Goal: Task Accomplishment & Management: Complete application form

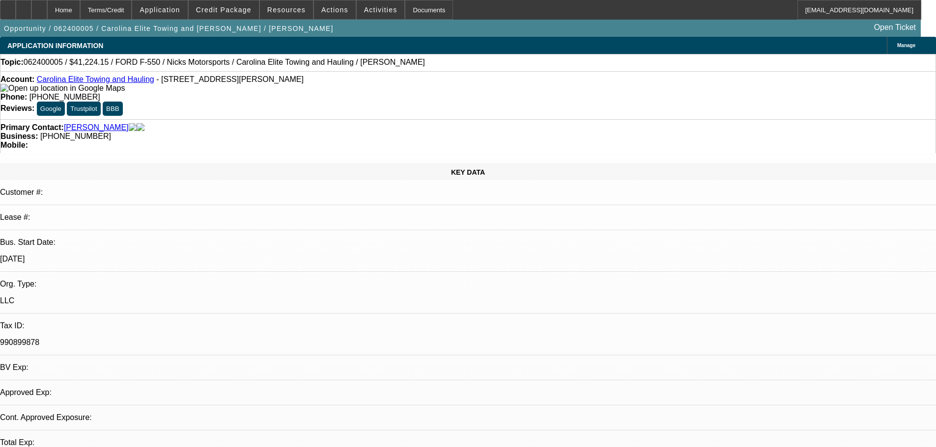
select select "0.15"
select select "2"
select select "0.1"
select select "4"
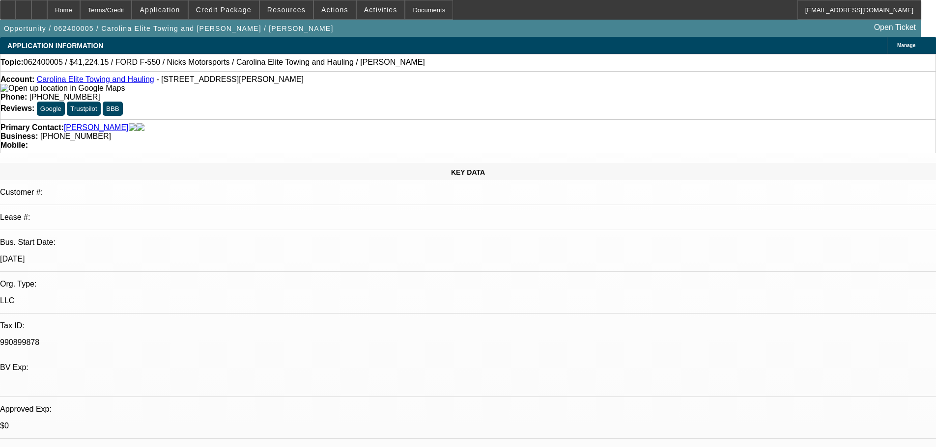
click at [105, 123] on link "Beamon, William" at bounding box center [96, 127] width 65 height 9
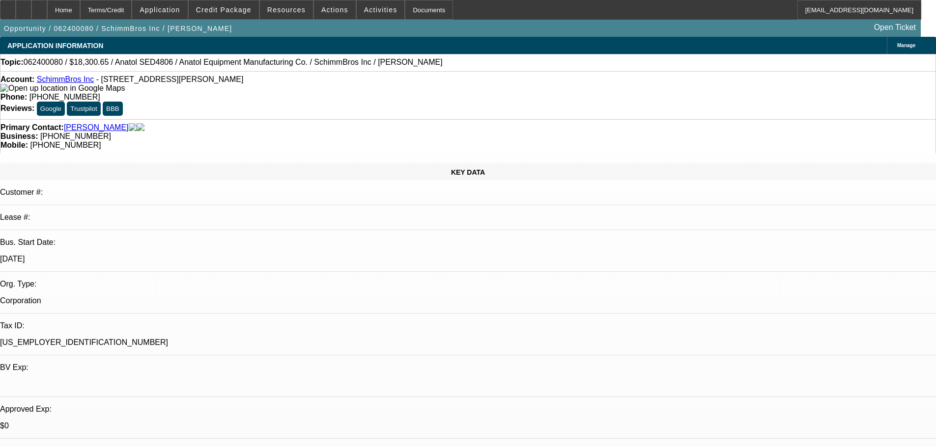
select select "0"
select select "2"
select select "0"
select select "3"
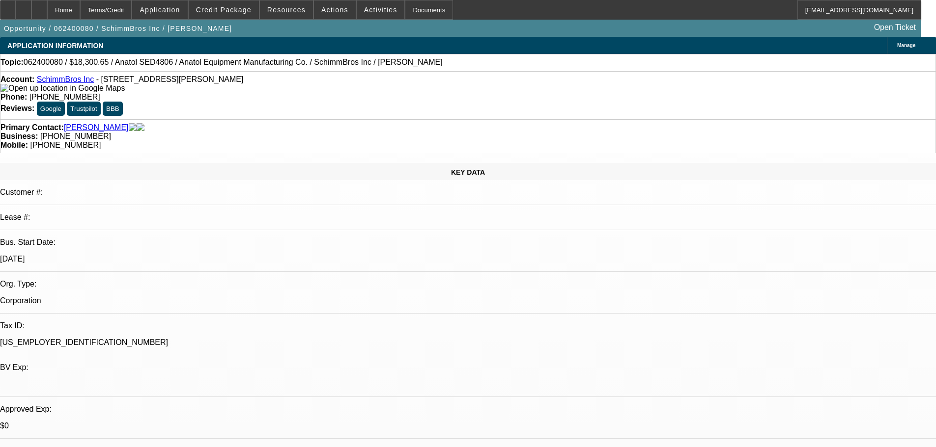
select select "0"
select select "2"
select select "0"
select select "3"
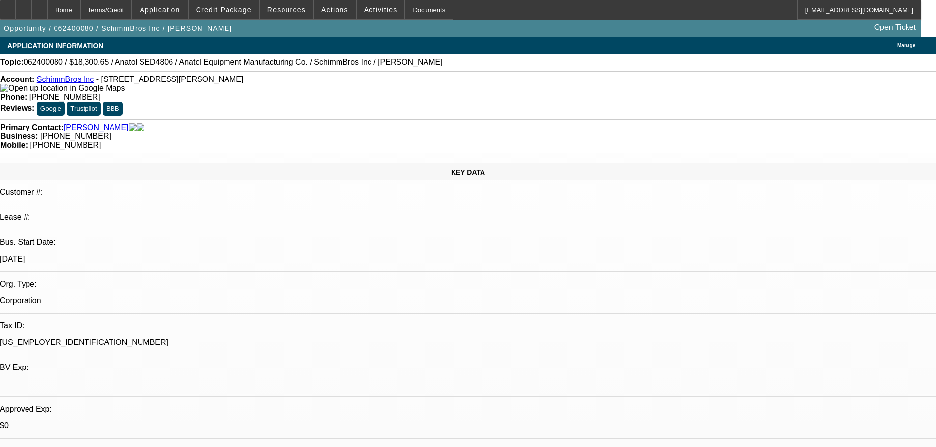
select select "0"
select select "3"
select select "0"
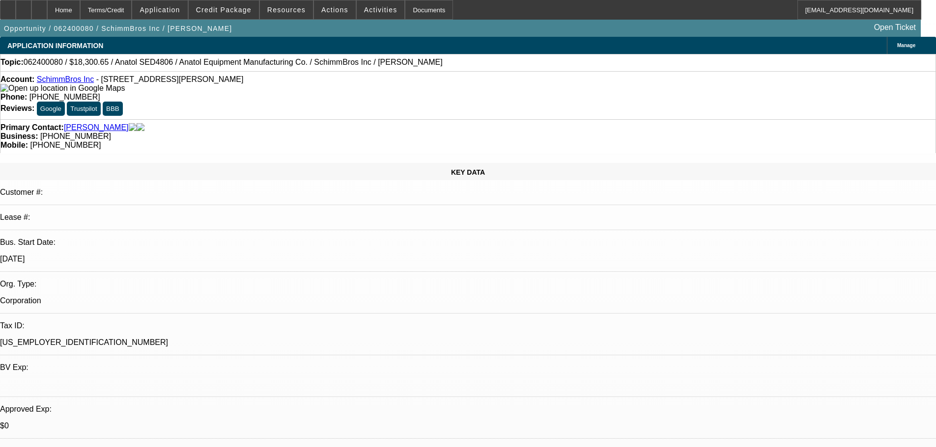
select select "0"
select select "3"
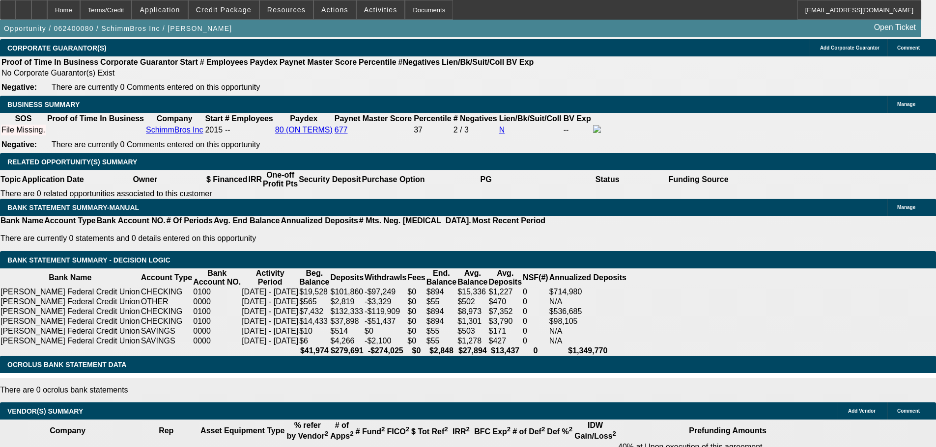
scroll to position [1474, 0]
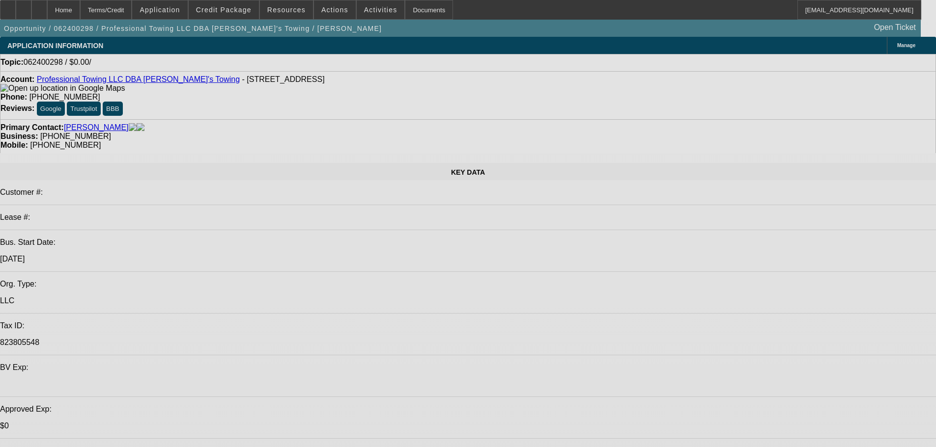
select select "0"
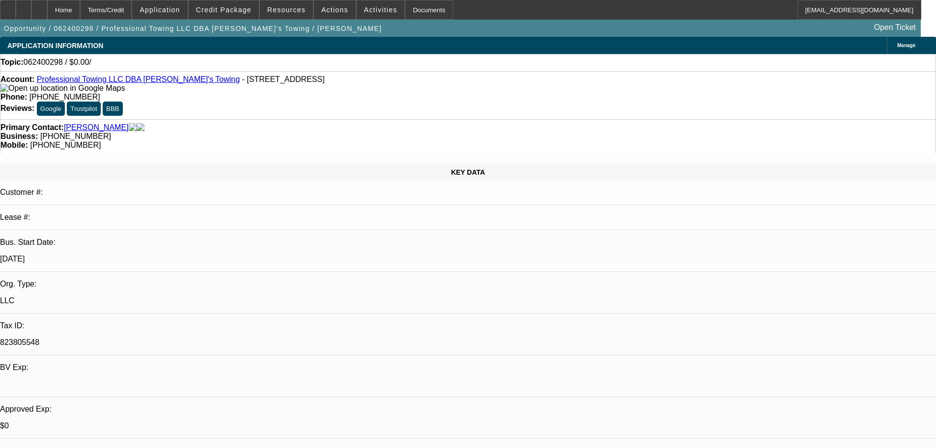
select select "2"
select select "0.1"
select select "2"
select select "4"
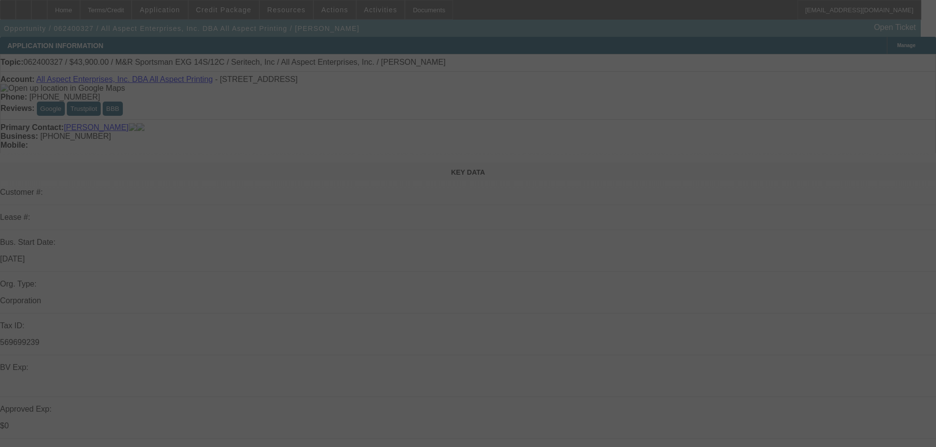
select select "0"
select select "0.1"
select select "4"
select select "0"
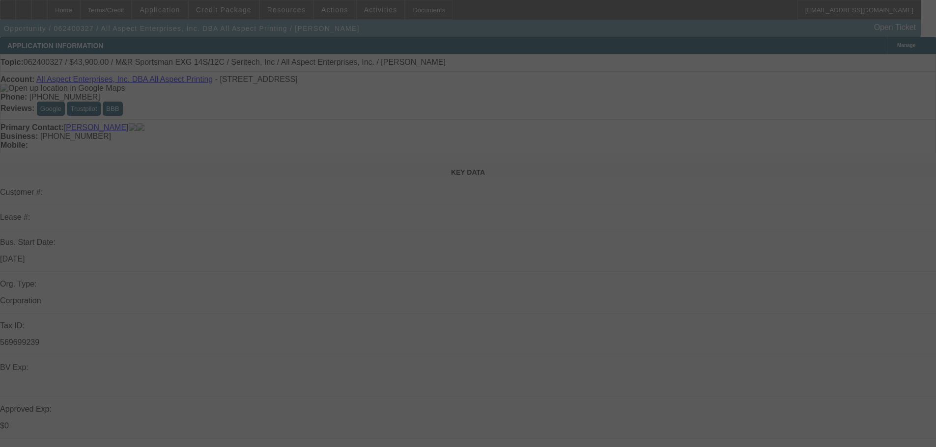
select select "0"
select select "0.1"
select select "4"
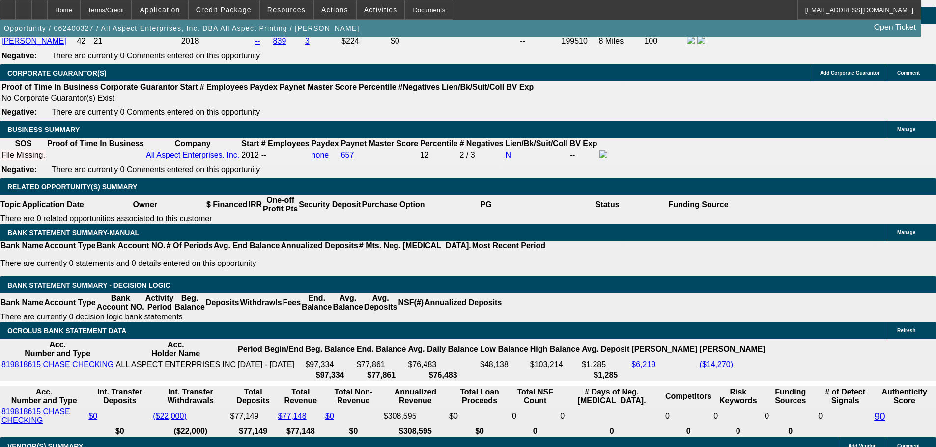
scroll to position [1572, 0]
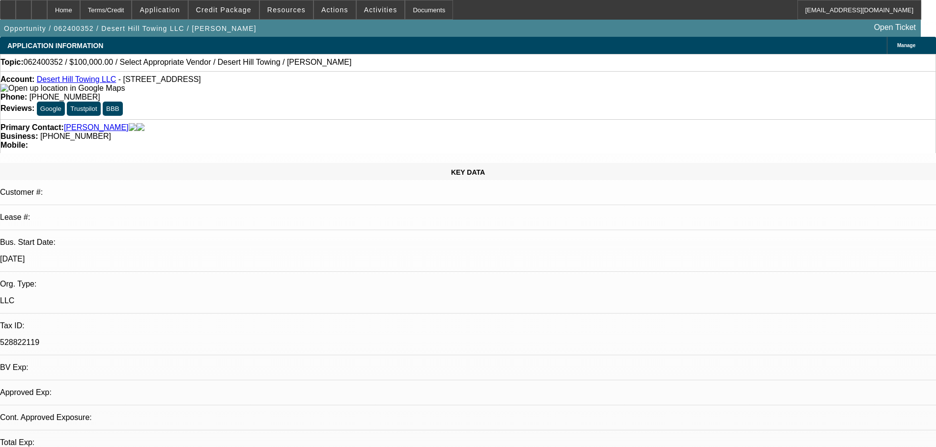
select select "0"
select select "2"
select select "0.1"
select select "4"
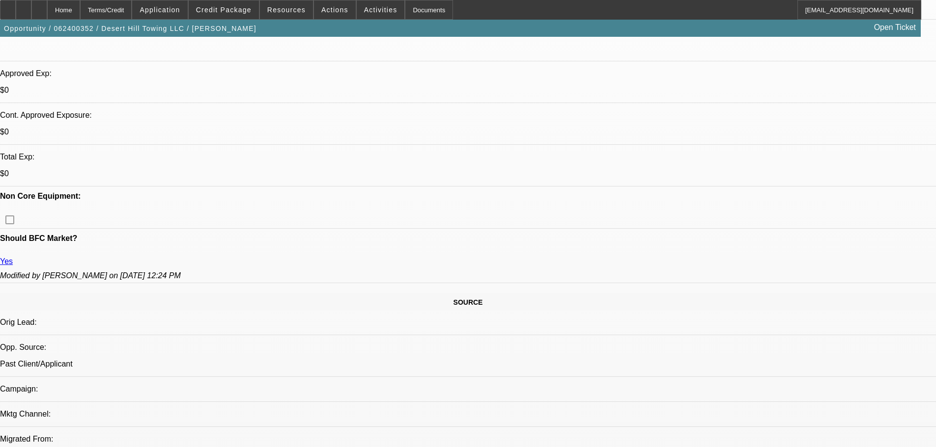
scroll to position [442, 0]
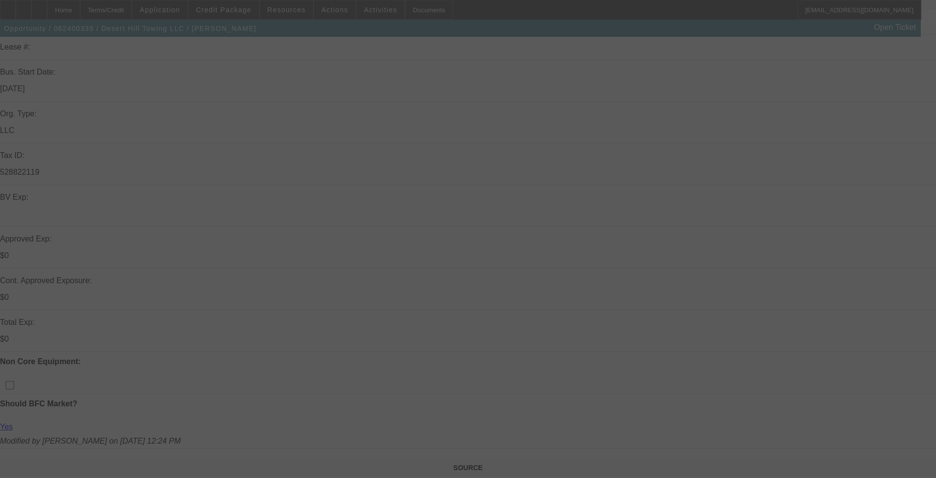
scroll to position [246, 0]
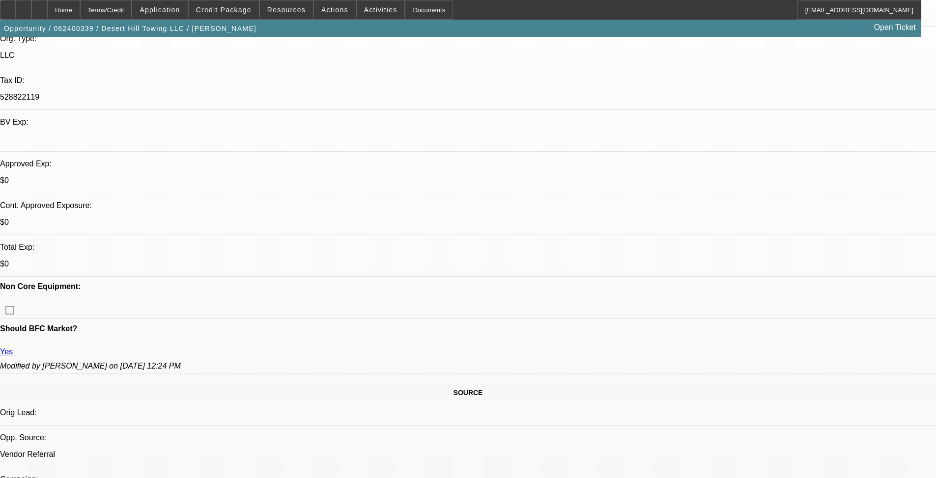
select select "0"
select select "2"
select select "0.2"
select select "17"
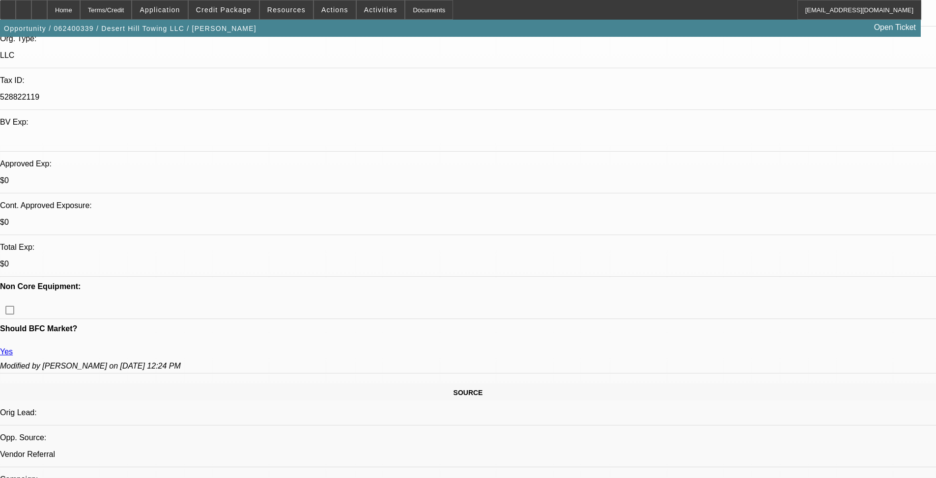
select select "0"
select select "2"
select select "0.1"
select select "4"
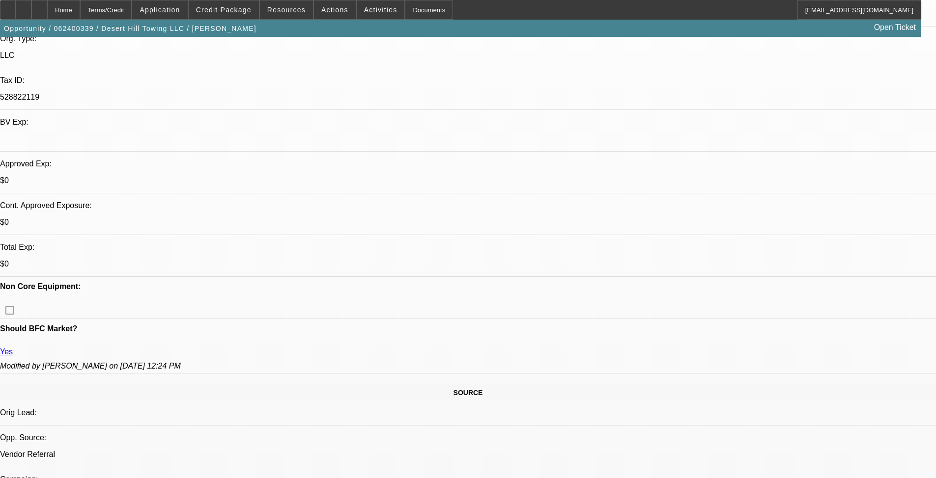
select select "0"
select select "2"
select select "0.1"
select select "4"
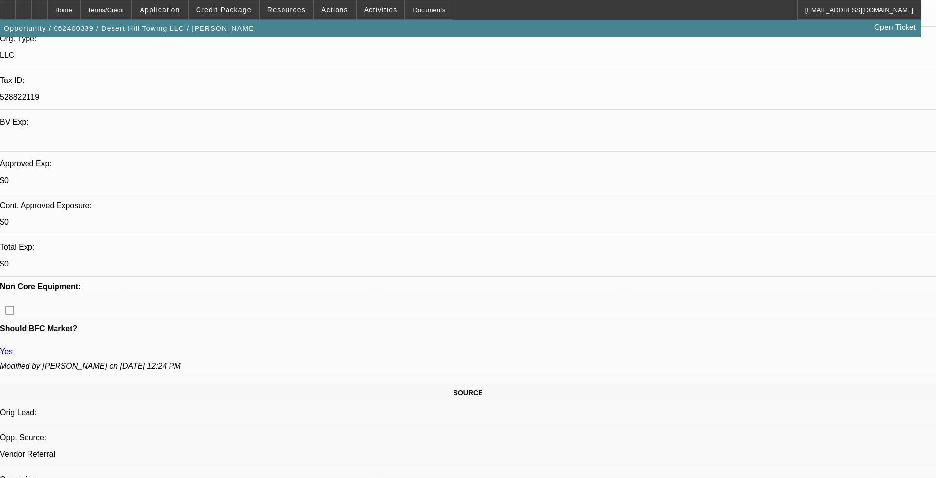
select select "0"
select select "2"
select select "0.1"
select select "4"
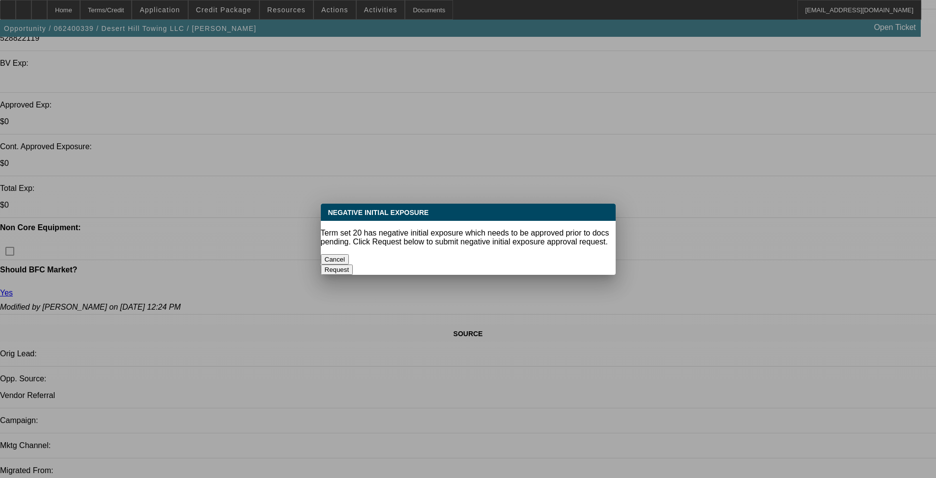
scroll to position [0, 0]
click at [349, 258] on button "Cancel" at bounding box center [335, 259] width 28 height 10
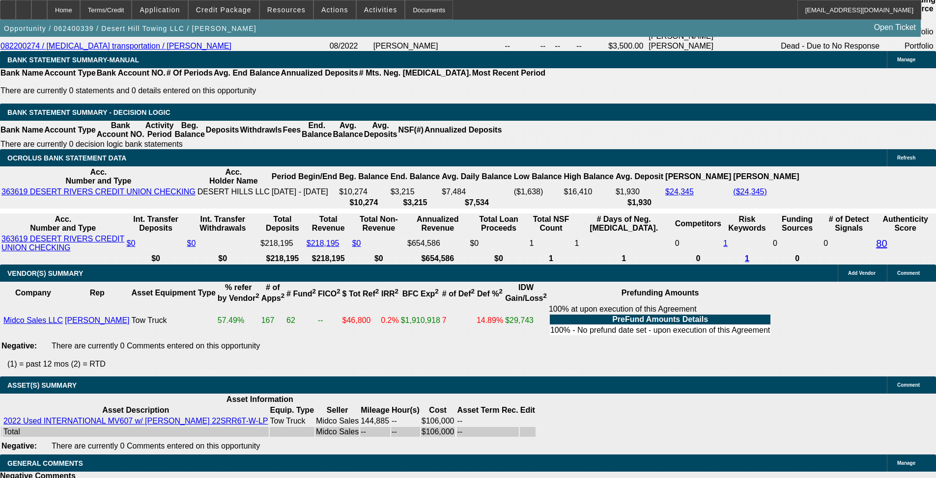
scroll to position [1762, 0]
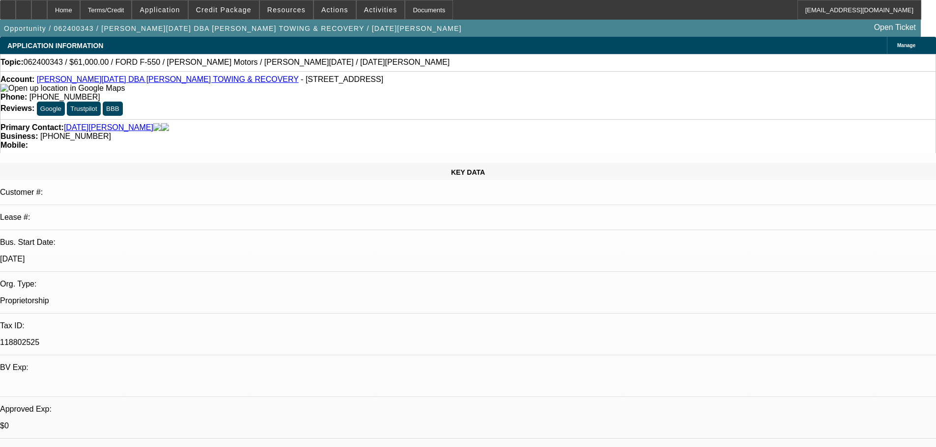
select select "0"
select select "2"
select select "0"
select select "6"
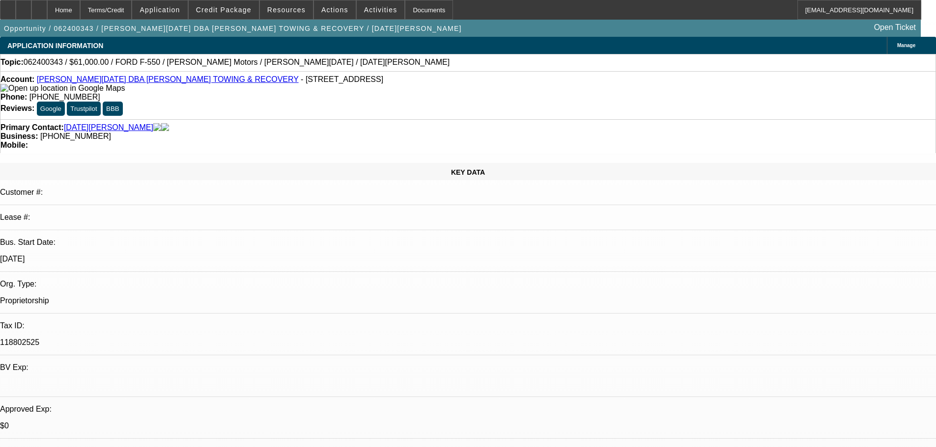
select select "0"
select select "2"
select select "0"
select select "6"
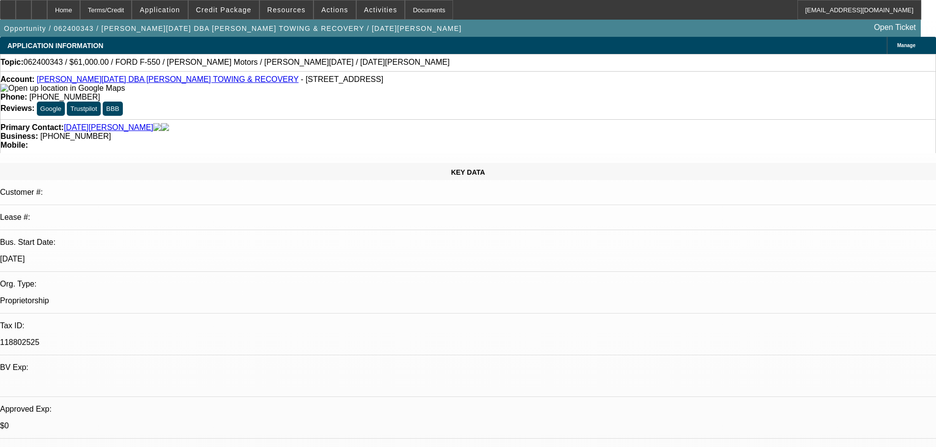
select select "0.1"
select select "2"
select select "0"
select select "6"
